Goal: Complete application form

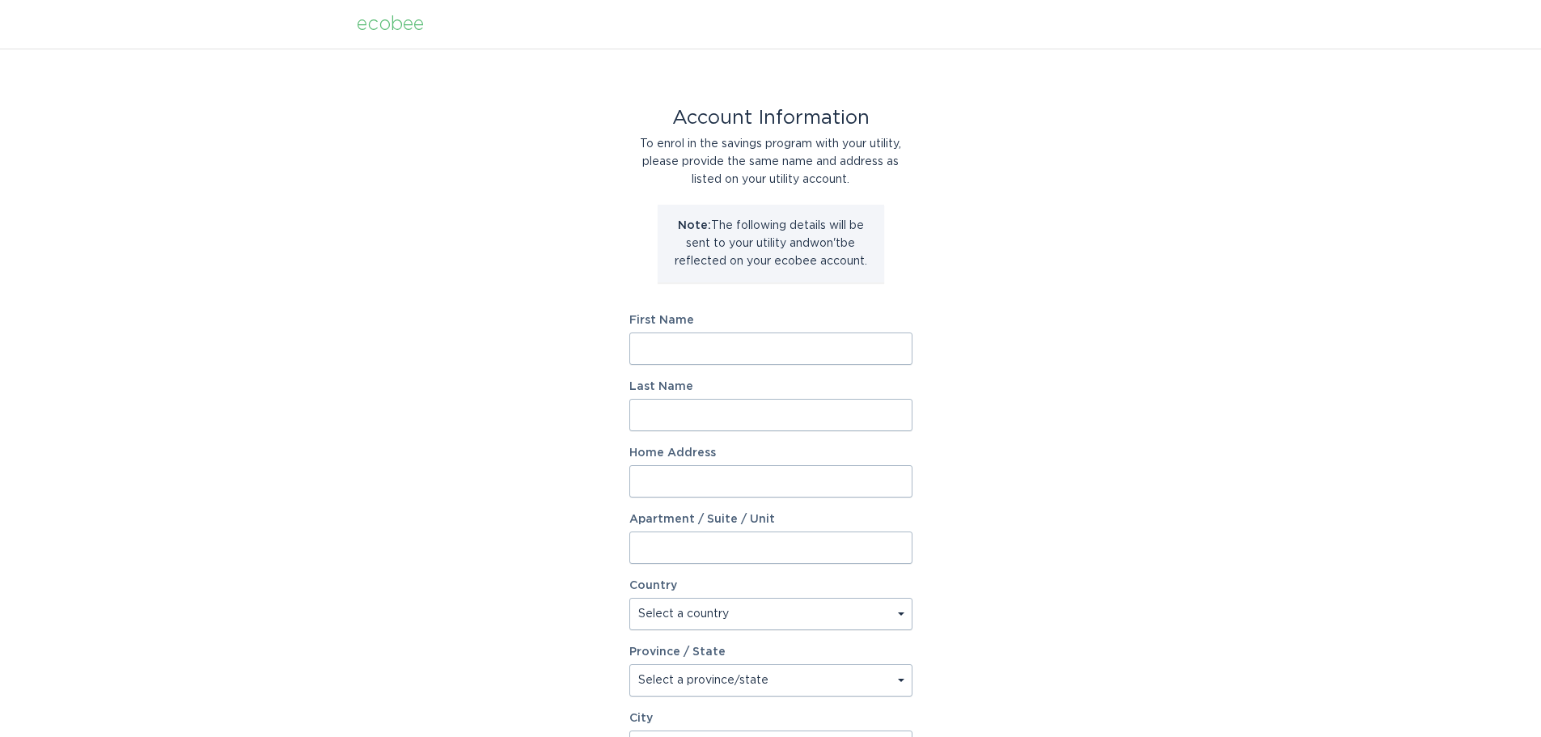
click at [698, 354] on input "First Name" at bounding box center [770, 349] width 283 height 32
type input "[PERSON_NAME]"
type input "[STREET_ADDRESS]"
select select "US"
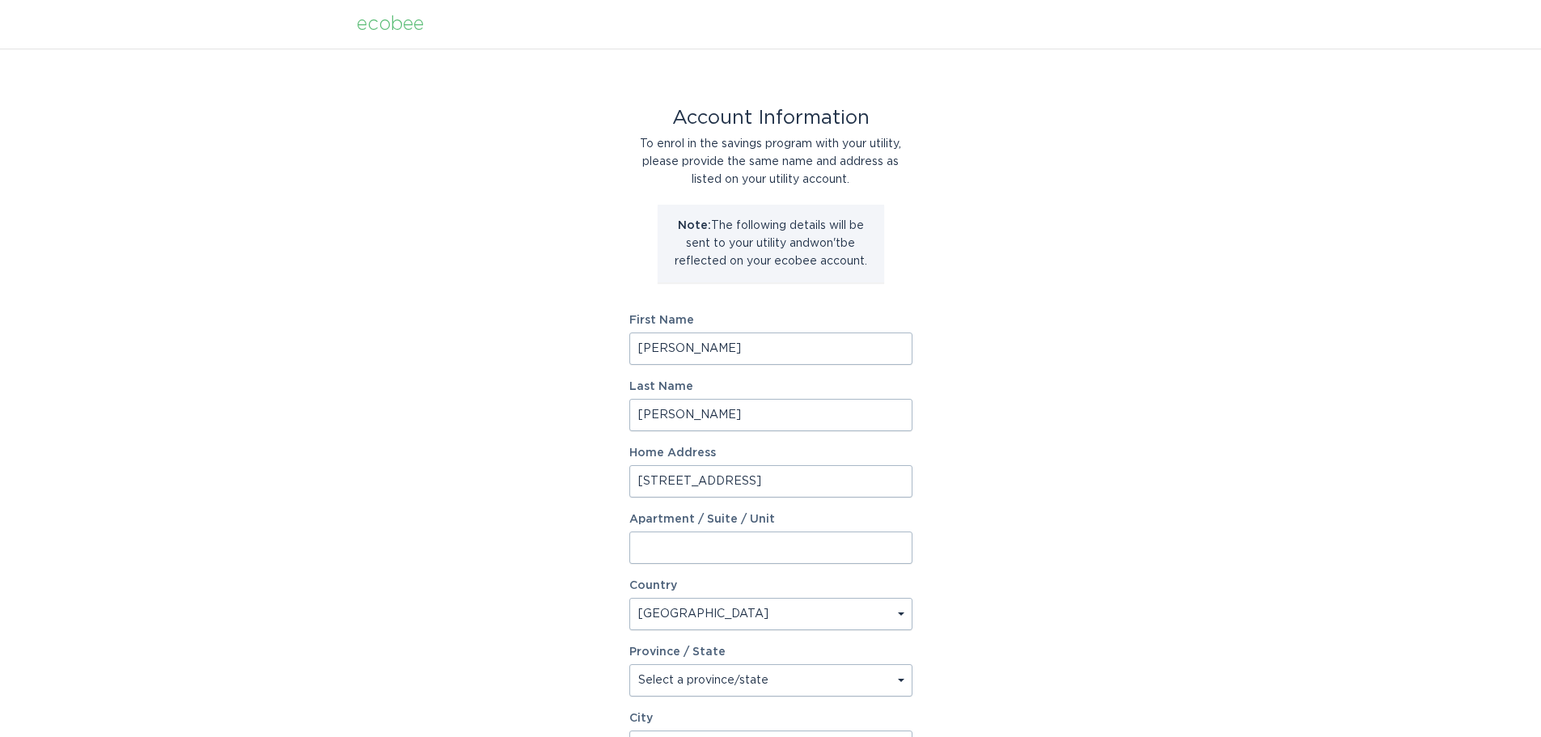
type input "Sparta"
type input "54656"
select select "WI"
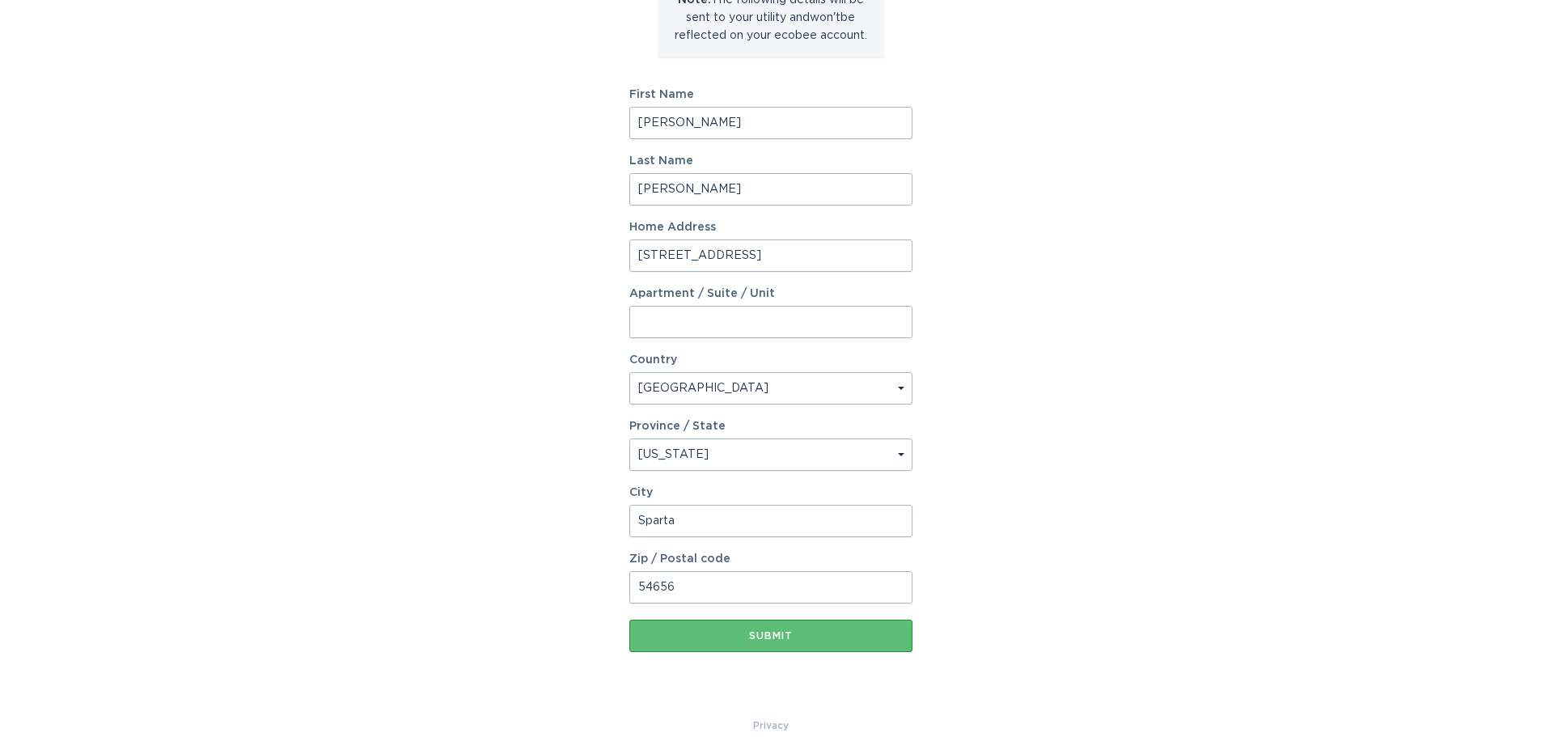
scroll to position [248, 0]
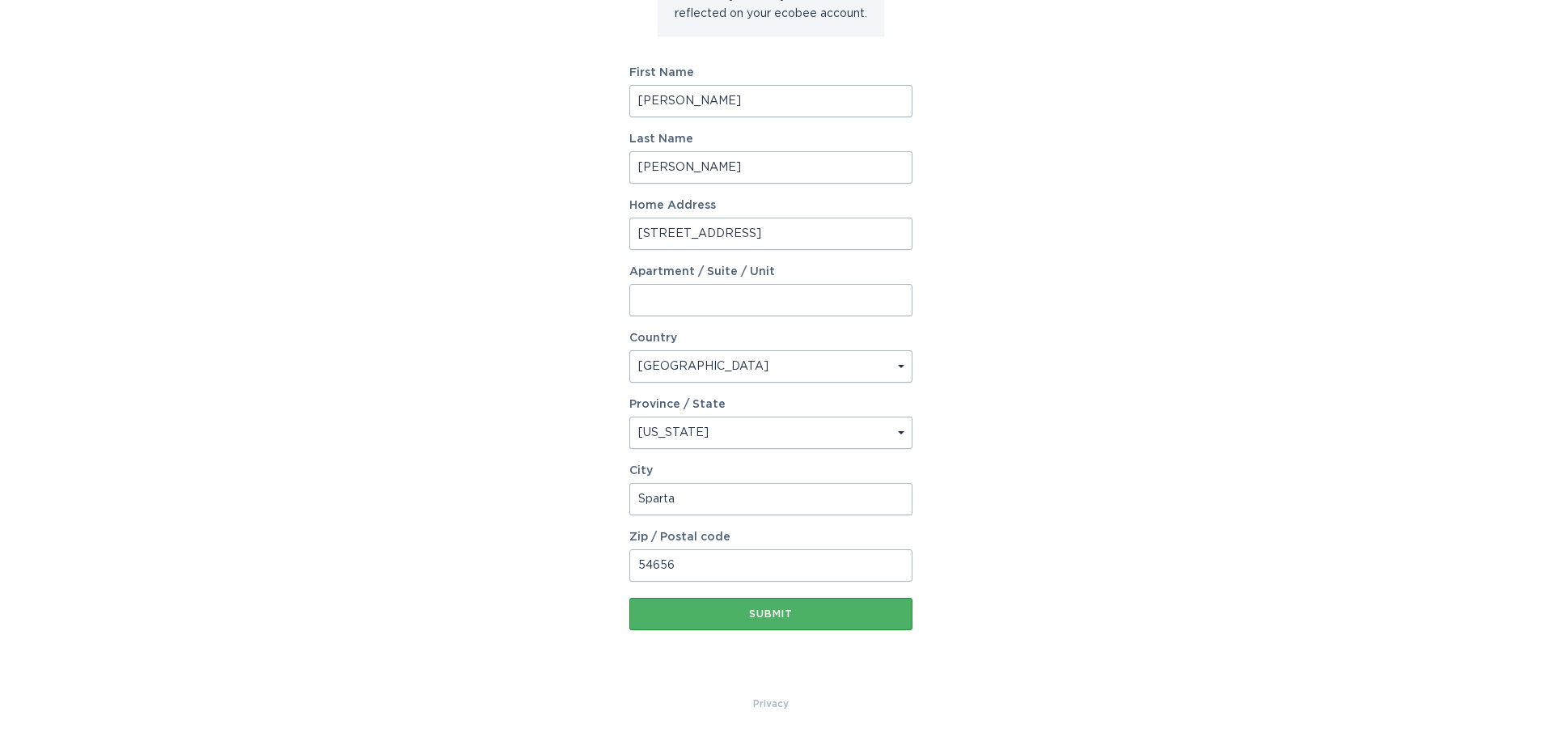
click at [764, 617] on div "Submit" at bounding box center [770, 614] width 267 height 10
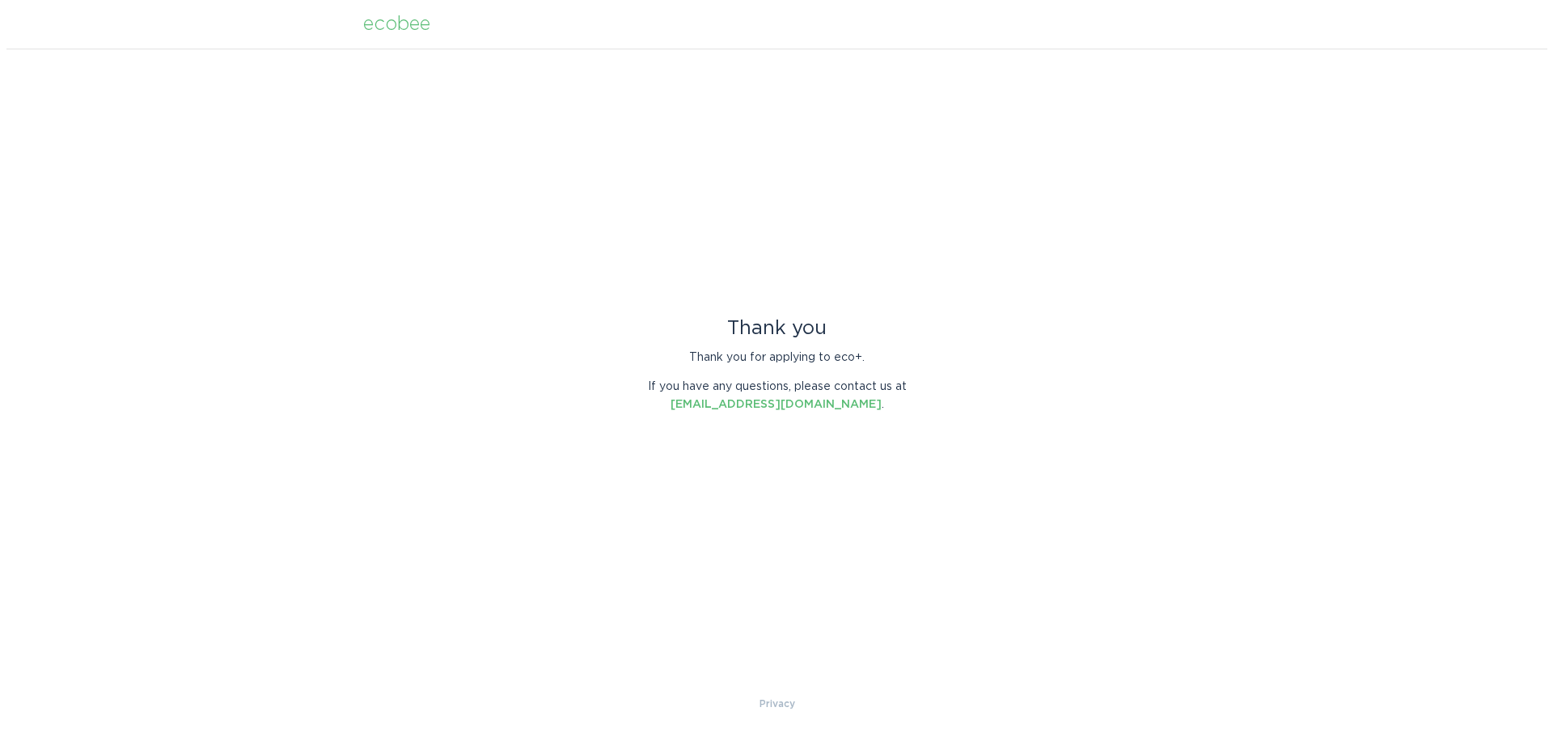
scroll to position [0, 0]
click at [761, 405] on link "[EMAIL_ADDRESS][DOMAIN_NAME]" at bounding box center [775, 404] width 211 height 11
